Goal: Task Accomplishment & Management: Manage account settings

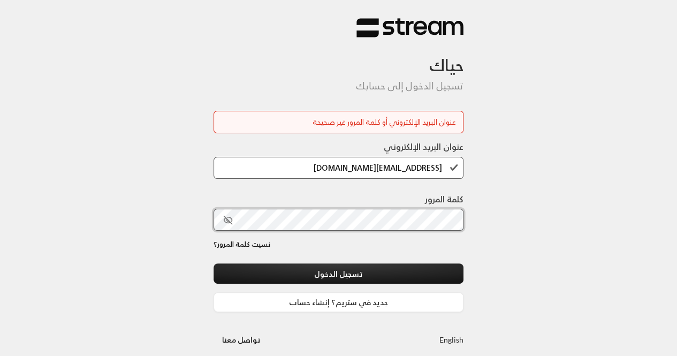
click at [213, 263] on button "تسجيل الدخول" at bounding box center [338, 273] width 250 height 20
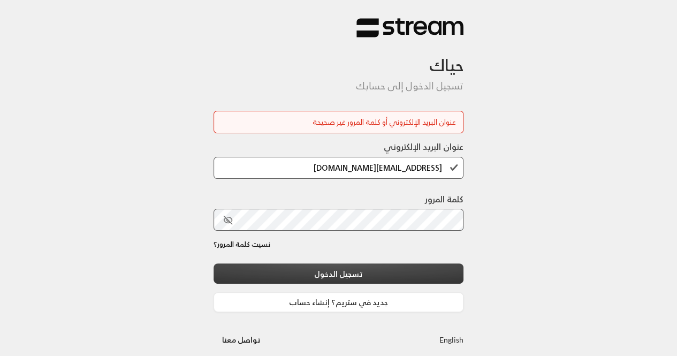
click at [317, 270] on button "تسجيل الدخول" at bounding box center [338, 273] width 250 height 20
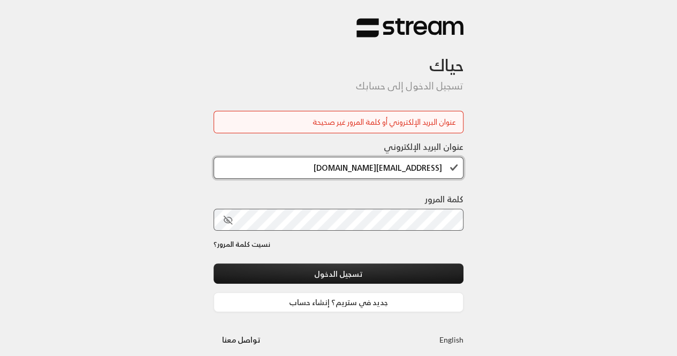
click at [458, 163] on input "[EMAIL_ADDRESS][DOMAIN_NAME]" at bounding box center [338, 168] width 250 height 22
click at [213, 263] on button "تسجيل الدخول" at bounding box center [338, 273] width 250 height 20
click at [368, 160] on input "[EMAIL_ADDRESS][DOMAIN_NAME]" at bounding box center [338, 168] width 250 height 22
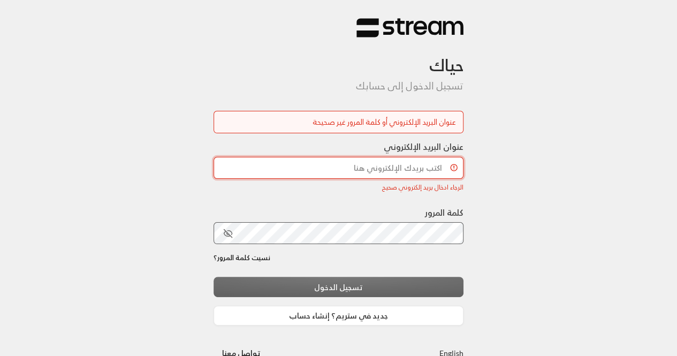
type input "س"
type input "[EMAIL_ADDRESS][DOMAIN_NAME]"
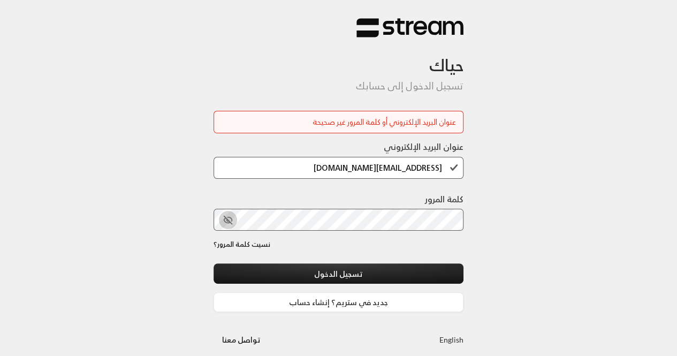
click at [227, 220] on icon "toggle password visibility" at bounding box center [228, 220] width 10 height 10
click at [213, 263] on button "تسجيل الدخول" at bounding box center [338, 273] width 250 height 20
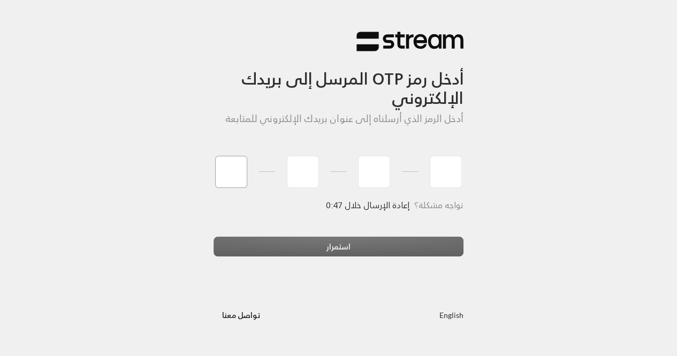
paste input "2"
type input "2"
type input "5"
type input "0"
type input "2"
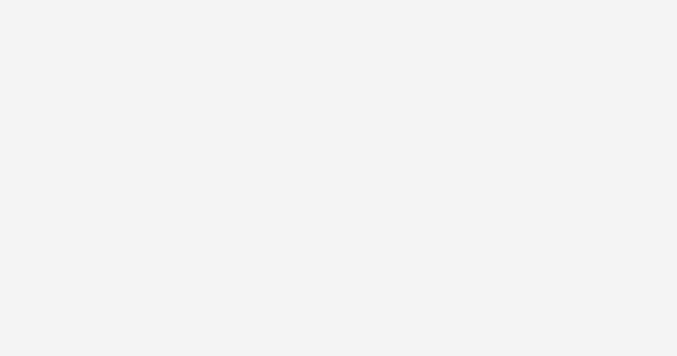
click at [311, 245] on div "أدخل رمز OTP المرسل إلى بريدك الإلكتروني أدخل الرمز الذي أرسلناه إلى عنوان بريد…" at bounding box center [338, 178] width 677 height 356
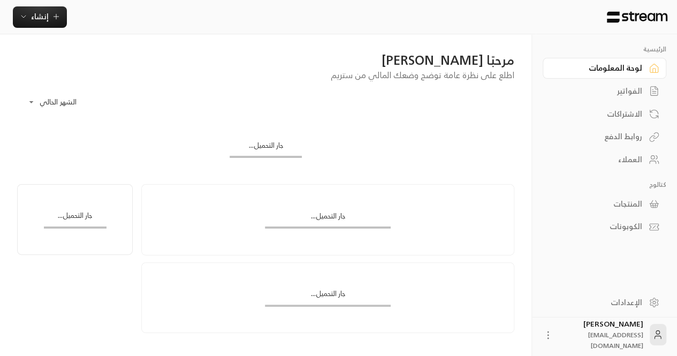
click at [151, 143] on div "جار التحميل..." at bounding box center [265, 149] width 497 height 52
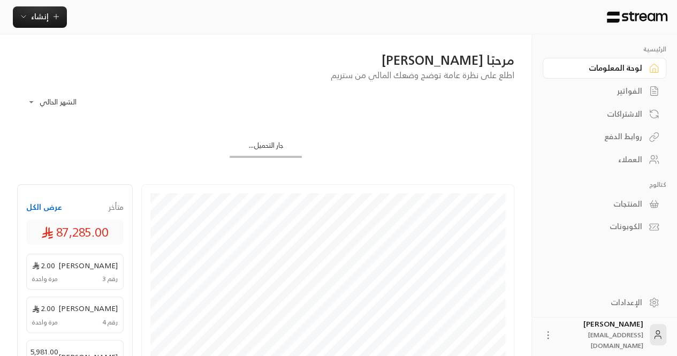
click at [597, 91] on div "الفواتير" at bounding box center [599, 91] width 86 height 11
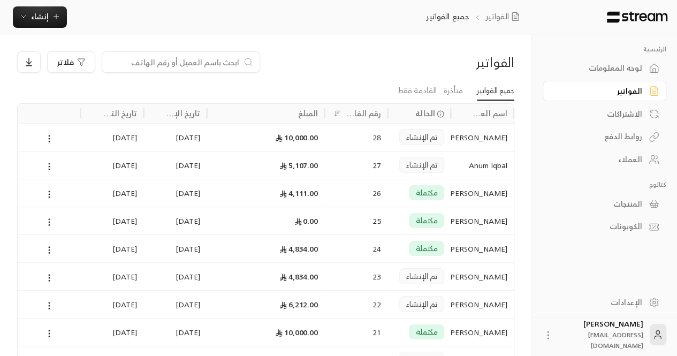
click at [45, 168] on icon at bounding box center [49, 167] width 10 height 10
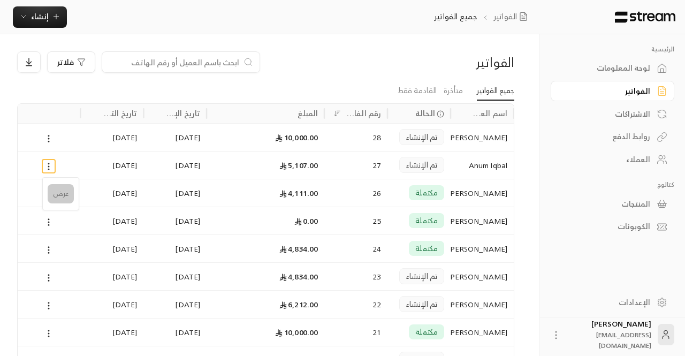
click at [59, 191] on li "عرض" at bounding box center [61, 193] width 26 height 19
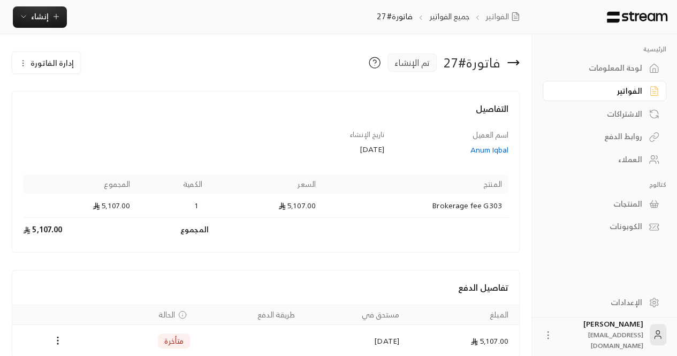
scroll to position [49, 0]
